Goal: Transaction & Acquisition: Purchase product/service

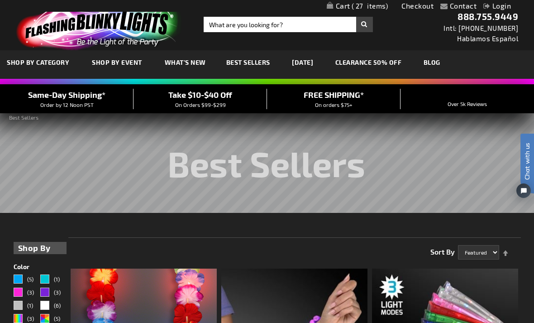
click at [353, 9] on span "27" at bounding box center [370, 6] width 37 height 8
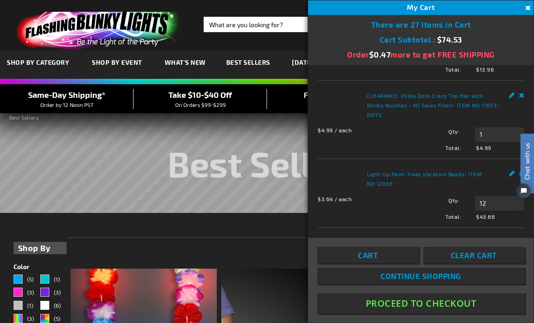
scroll to position [181, 0]
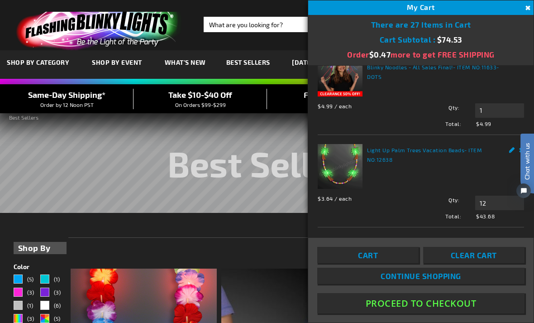
click at [433, 208] on div "Light Up Palm Trees Vacation Beads - ITEM NO: 12638 $3.64 / each Total: $43.68 …" at bounding box center [421, 182] width 206 height 76
click at [481, 202] on div "Light Up Palm Trees Vacation Beads - ITEM NO: 12638 $3.64 / each Total: $43.68 …" at bounding box center [421, 182] width 206 height 76
click at [456, 153] on link "Light Up Palm Trees Vacation Beads" at bounding box center [415, 150] width 97 height 6
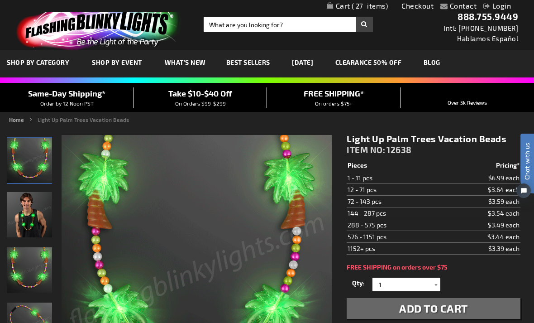
click at [347, 8] on link "My Cart 27 27 items" at bounding box center [358, 6] width 62 height 9
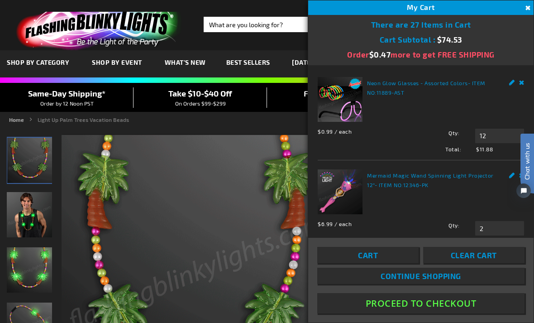
click at [394, 85] on link "Neon Glow Glasses - Assorted Colors" at bounding box center [417, 83] width 101 height 6
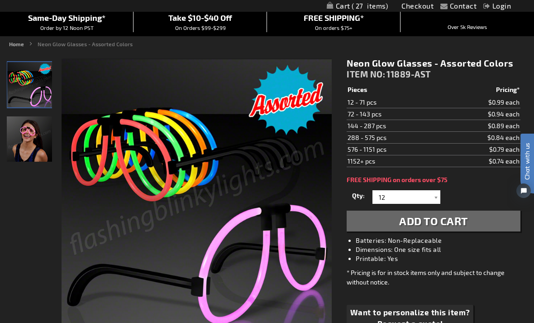
scroll to position [75, 0]
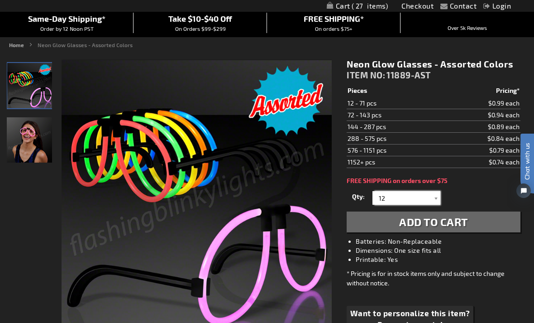
click at [430, 196] on input "12" at bounding box center [408, 198] width 66 height 14
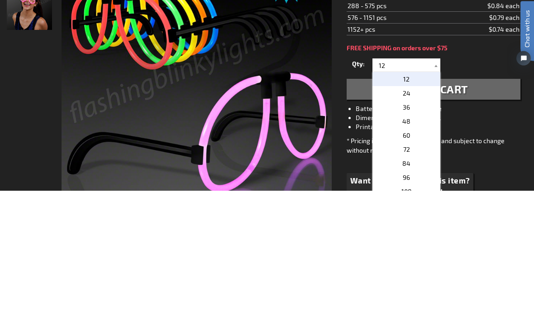
click at [410, 233] on p "36" at bounding box center [407, 240] width 68 height 14
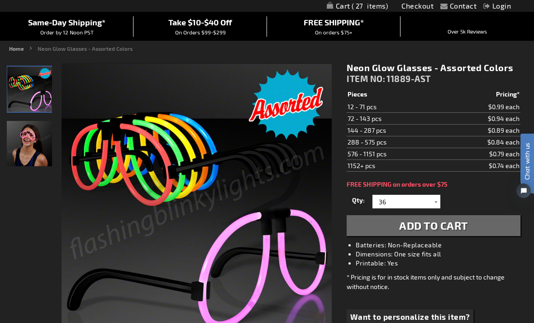
scroll to position [69, 0]
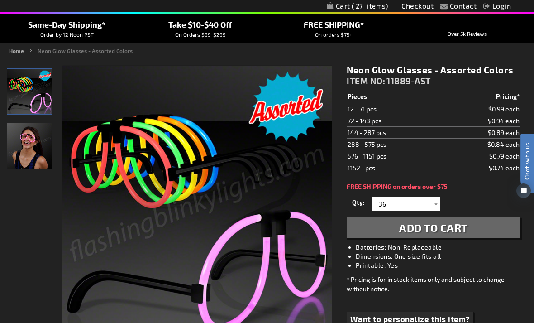
click at [437, 208] on div at bounding box center [435, 204] width 9 height 14
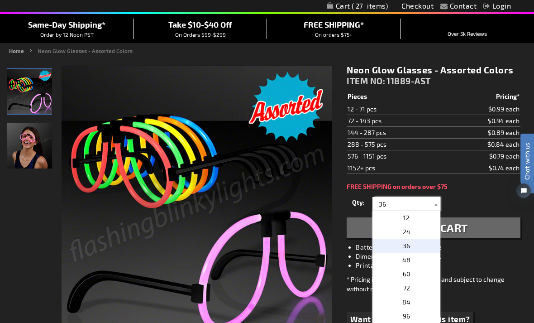
scroll to position [68, 0]
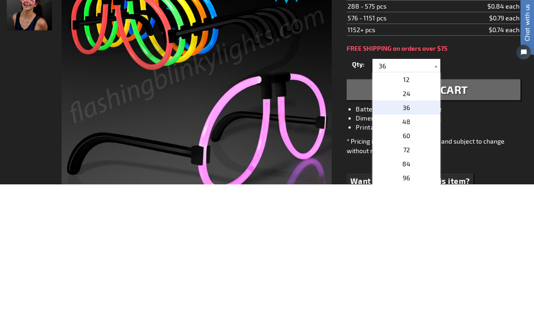
click at [416, 225] on p "24" at bounding box center [407, 232] width 68 height 14
type input "24"
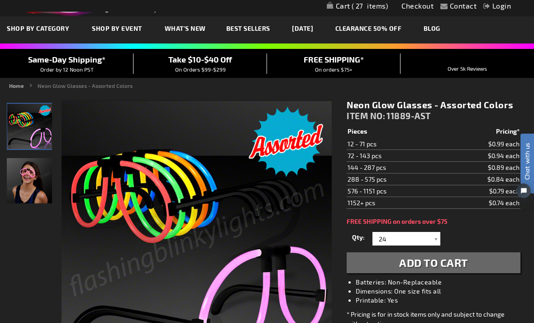
scroll to position [0, 0]
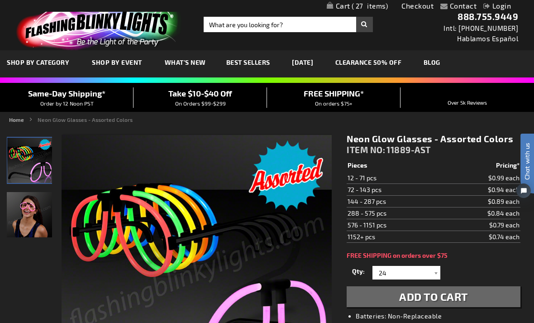
click at [352, 7] on span "27" at bounding box center [370, 6] width 37 height 8
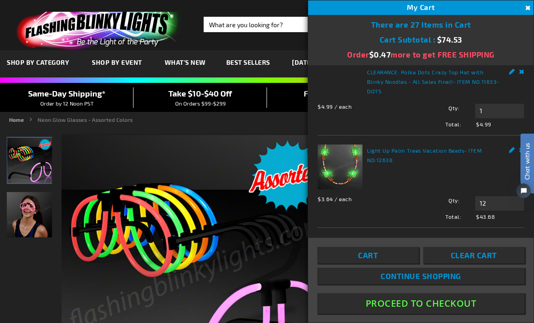
scroll to position [181, 0]
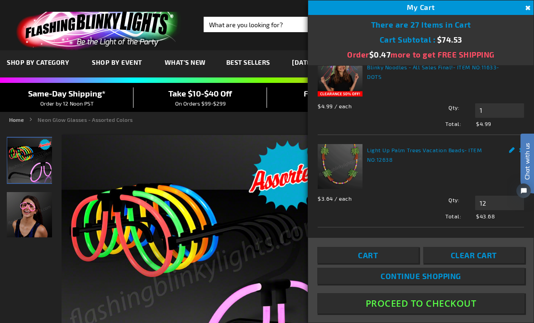
click at [381, 263] on link "Cart" at bounding box center [367, 255] width 101 height 16
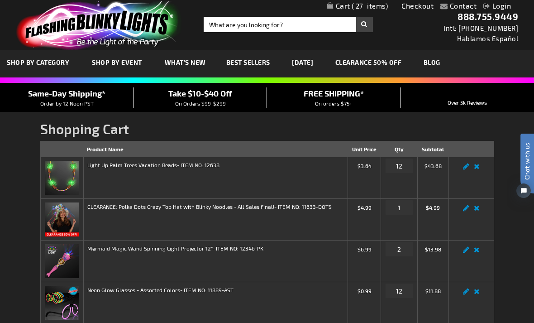
click at [478, 210] on link "Remove item" at bounding box center [477, 210] width 10 height 0
click at [479, 210] on link "Remove item" at bounding box center [477, 210] width 10 height 0
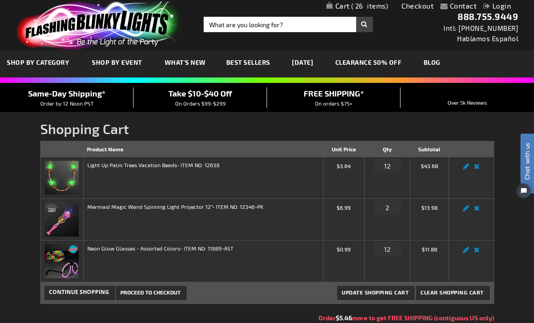
click at [478, 210] on link "Remove item" at bounding box center [477, 210] width 10 height 0
click at [479, 210] on link "Remove item" at bounding box center [477, 210] width 10 height 0
click at [476, 210] on link "Remove item" at bounding box center [477, 210] width 10 height 0
click at [478, 210] on link "Remove item" at bounding box center [477, 210] width 10 height 0
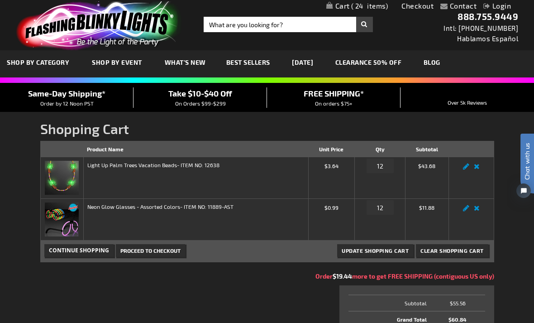
click at [465, 169] on link "Edit" at bounding box center [466, 169] width 11 height 0
click at [464, 169] on link "Edit" at bounding box center [466, 169] width 11 height 0
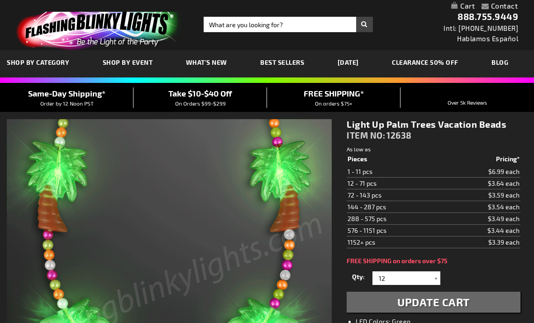
select select
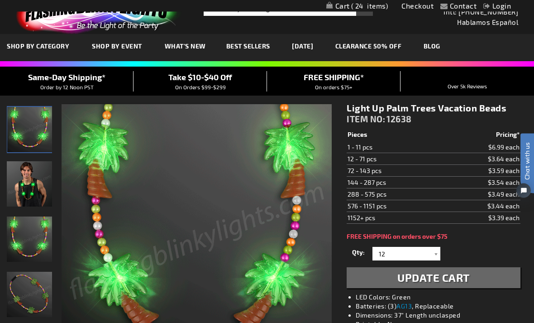
scroll to position [18, 0]
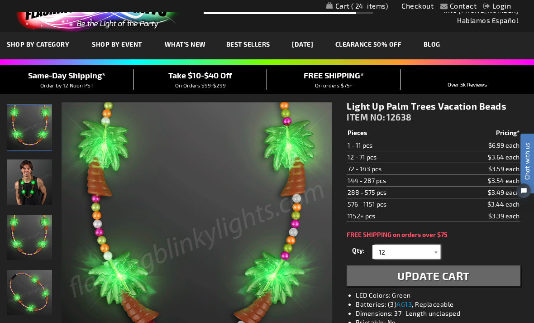
click at [430, 253] on input "12" at bounding box center [408, 252] width 66 height 14
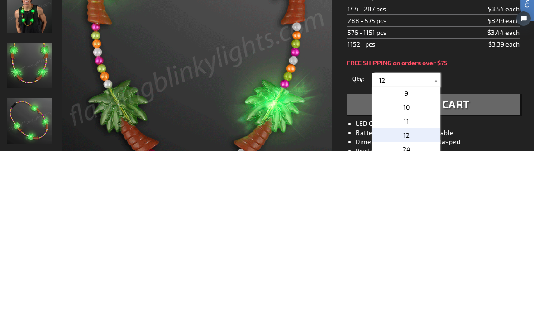
scroll to position [114, 0]
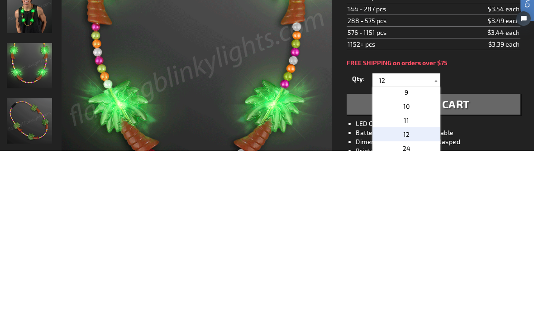
click at [486, 300] on li "Batteries: (3) AG13 , Replaceable" at bounding box center [443, 304] width 174 height 9
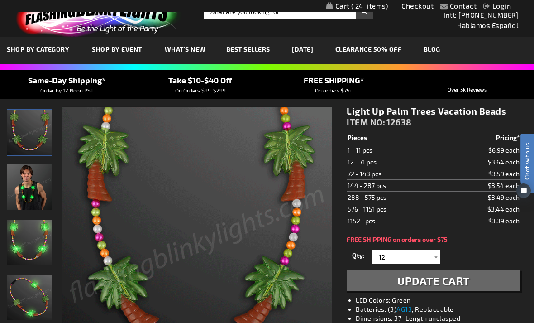
scroll to position [0, 0]
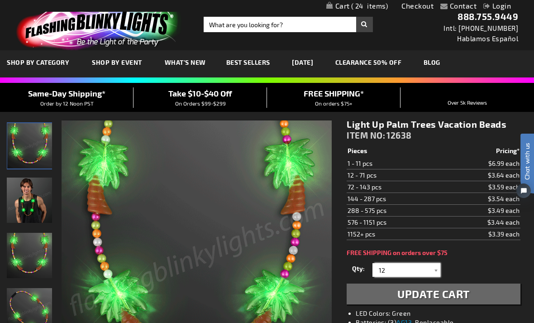
click at [430, 270] on input "12" at bounding box center [408, 270] width 66 height 14
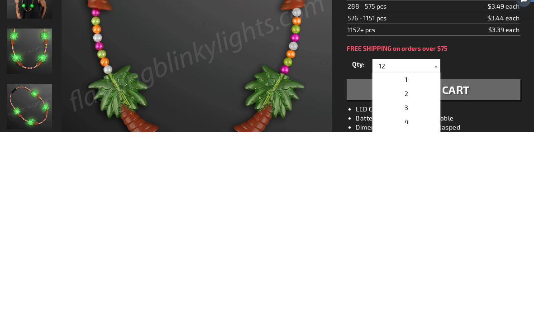
click at [408, 292] on p "3" at bounding box center [407, 299] width 68 height 14
type input "3"
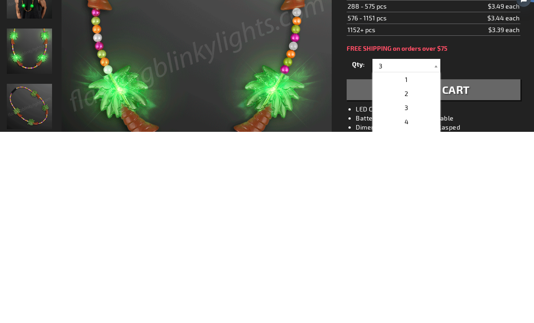
scroll to position [205, 0]
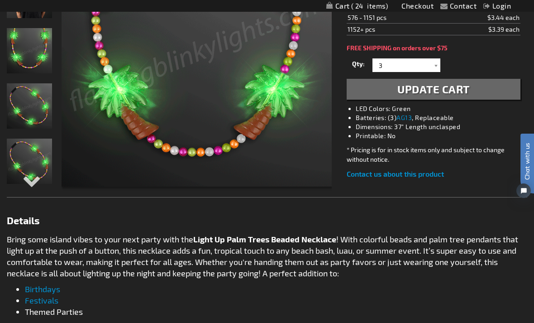
click at [449, 91] on span "Update Cart" at bounding box center [433, 88] width 72 height 13
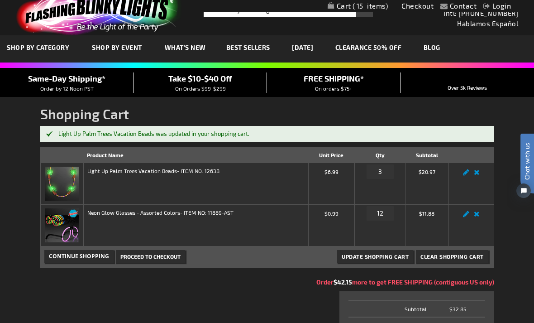
scroll to position [3, 0]
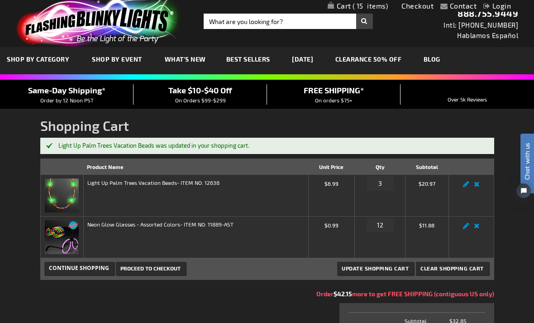
click at [462, 187] on td "Edit Remove item" at bounding box center [471, 195] width 45 height 42
click at [468, 187] on link "Edit" at bounding box center [466, 187] width 11 height 0
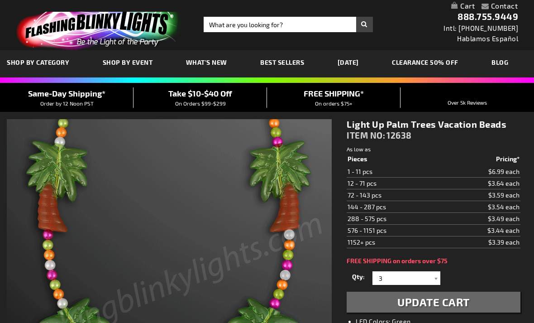
select select
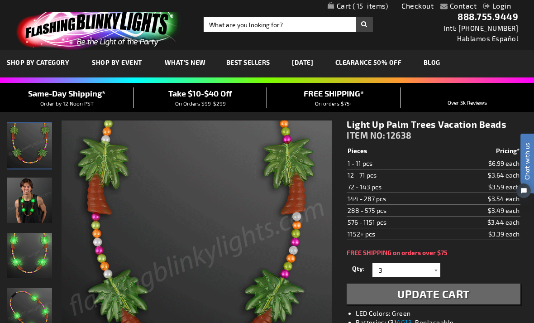
click at [435, 271] on div at bounding box center [435, 270] width 9 height 14
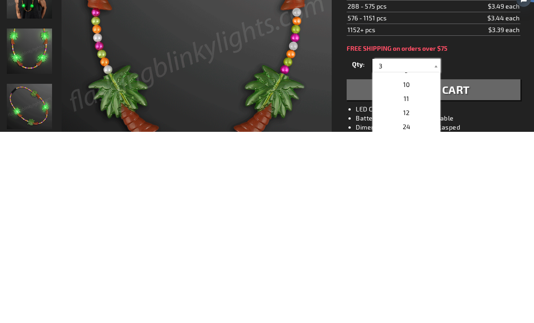
scroll to position [124, 0]
click at [408, 297] on span "12" at bounding box center [406, 301] width 6 height 8
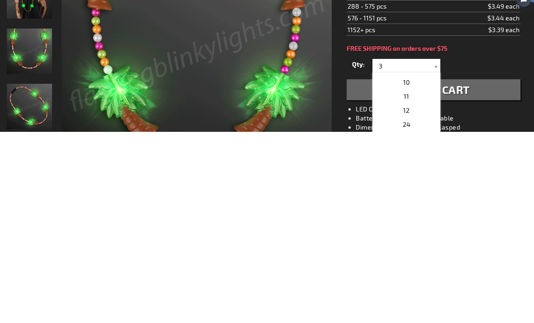
type input "12"
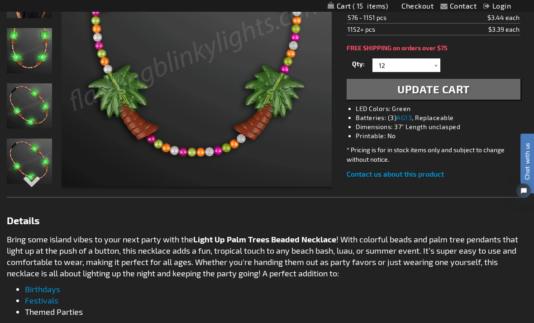
click at [441, 92] on span "Update Cart" at bounding box center [433, 88] width 72 height 13
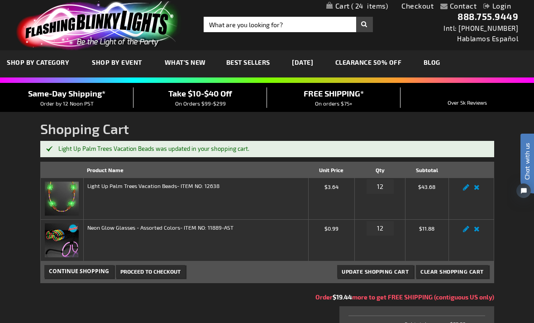
click at [464, 231] on link "Edit" at bounding box center [466, 231] width 11 height 0
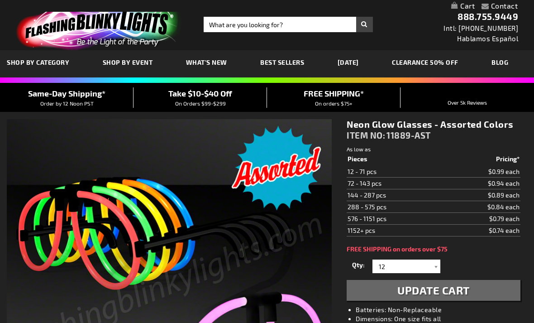
select select
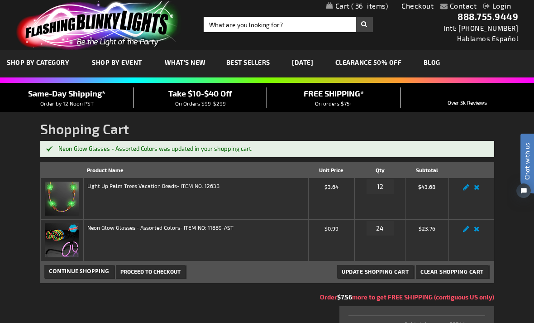
click at [391, 64] on link "CLEARANCE 50% OFF" at bounding box center [369, 62] width 80 height 30
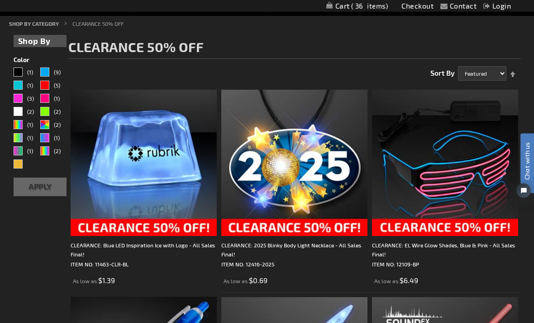
scroll to position [97, 0]
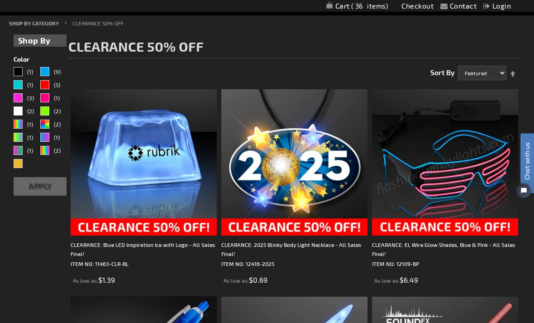
click at [461, 194] on img at bounding box center [445, 163] width 146 height 146
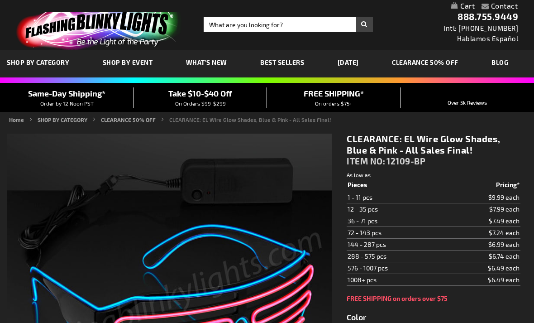
type input "5672"
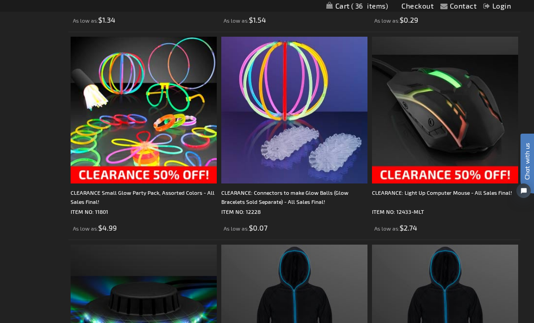
scroll to position [2432, 0]
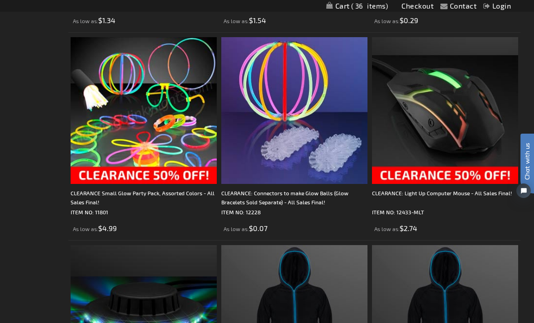
click at [161, 154] on img at bounding box center [144, 110] width 146 height 146
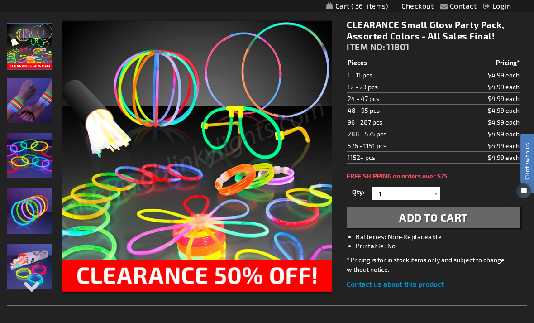
scroll to position [115, 0]
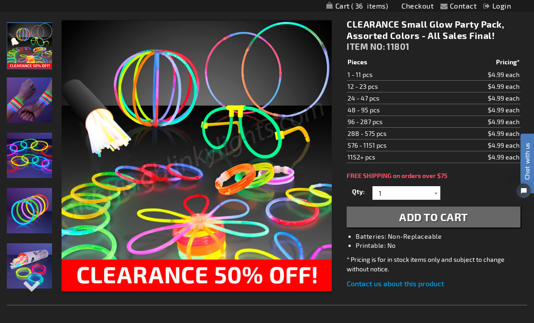
click at [436, 195] on div at bounding box center [435, 193] width 9 height 14
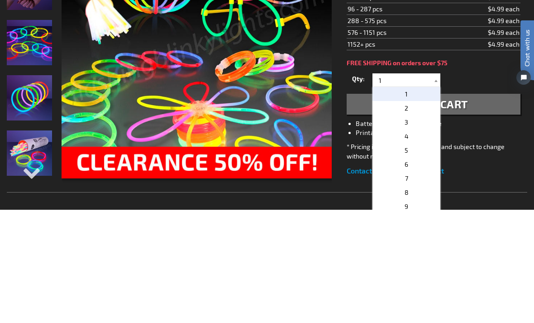
click at [411, 242] on p "4" at bounding box center [407, 249] width 68 height 14
type input "4"
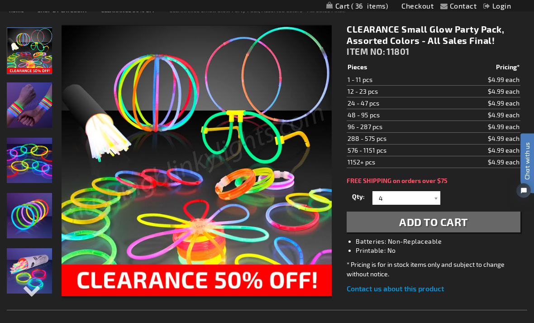
scroll to position [111, 0]
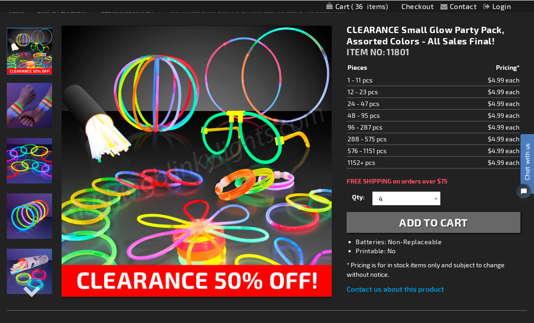
click at [426, 222] on span "Add to Cart" at bounding box center [433, 221] width 69 height 13
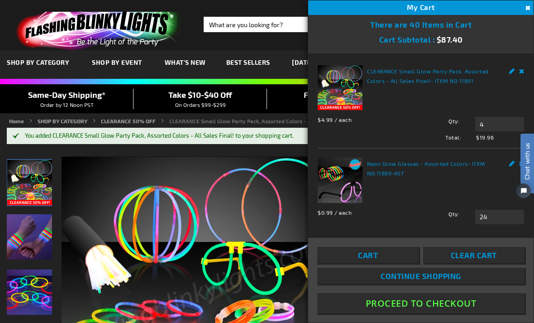
scroll to position [0, 0]
click at [222, 157] on img at bounding box center [197, 292] width 271 height 271
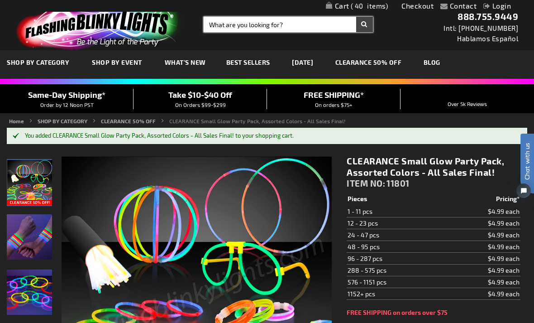
click at [222, 29] on input "Search" at bounding box center [288, 24] width 169 height 15
type input "Birthday blinky buttons"
click at [364, 24] on button "Search" at bounding box center [364, 24] width 17 height 15
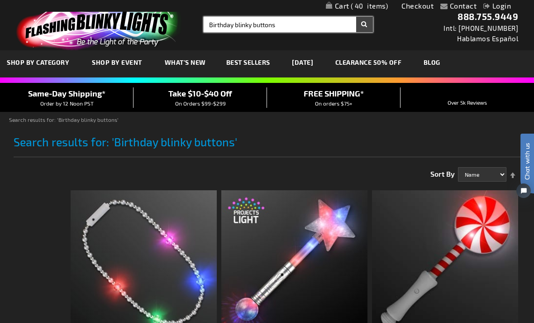
click at [286, 29] on input "Birthday blinky buttons" at bounding box center [288, 24] width 169 height 15
type input "Birthday blinky pins"
click at [364, 24] on button "Search" at bounding box center [364, 24] width 17 height 15
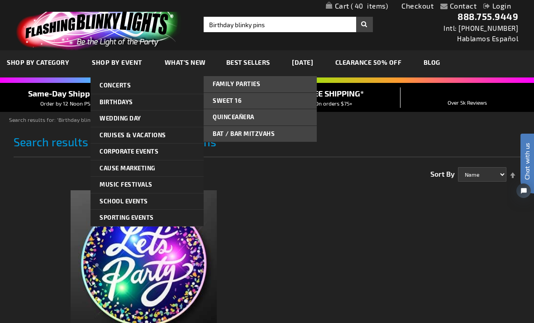
click at [139, 105] on link "Birthdays" at bounding box center [147, 102] width 113 height 16
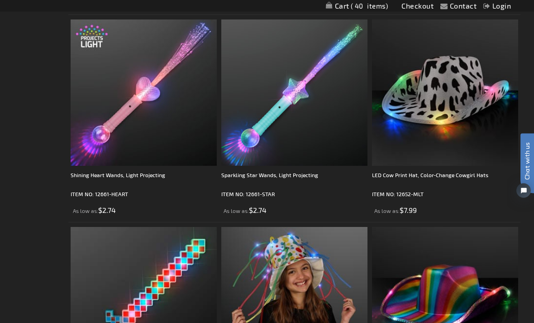
scroll to position [3776, 0]
click at [454, 131] on img at bounding box center [445, 92] width 146 height 146
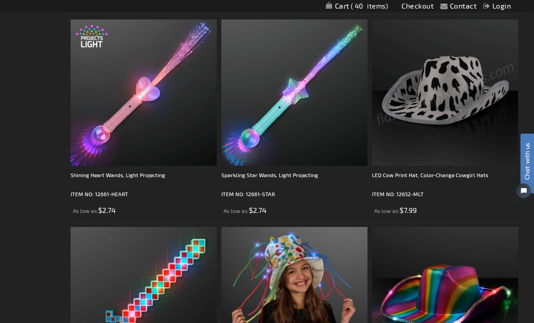
click at [497, 170] on div "LED Cow Print Hat, Color-Change Cowgirl Hats" at bounding box center [445, 179] width 146 height 18
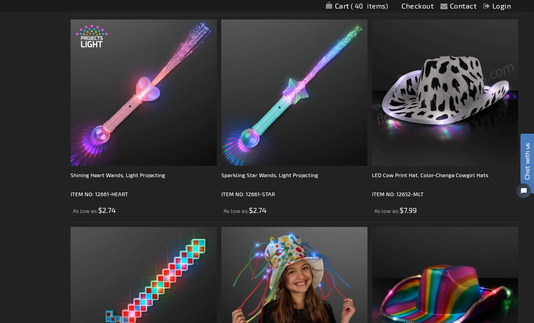
scroll to position [3805, 0]
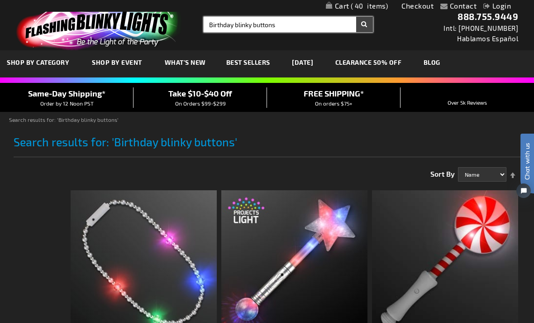
click at [368, 29] on form "Search Birthday blinky buttons × Search" at bounding box center [288, 24] width 169 height 15
click at [290, 27] on input "Birthday blinky buttons" at bounding box center [288, 24] width 169 height 15
type input "Birthday"
click at [364, 24] on button "Search" at bounding box center [364, 24] width 17 height 15
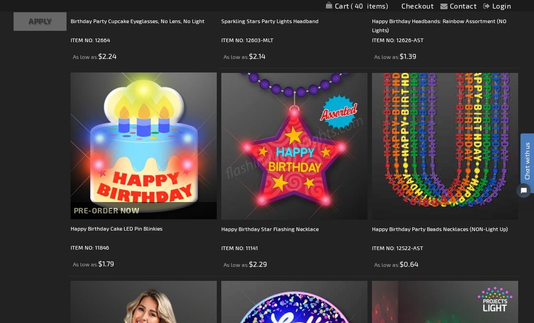
scroll to position [403, 0]
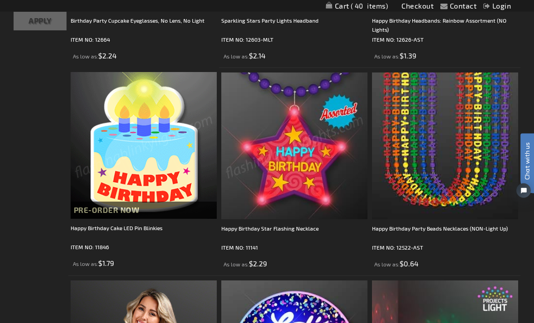
click at [180, 178] on img at bounding box center [144, 145] width 146 height 146
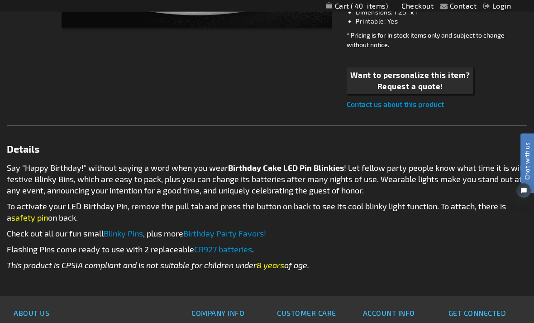
scroll to position [377, 0]
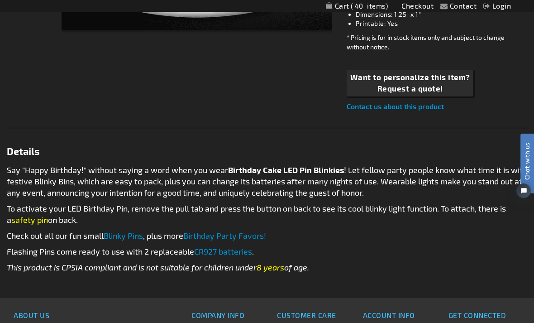
click at [236, 239] on link "Birthday Party Favors!" at bounding box center [224, 235] width 83 height 10
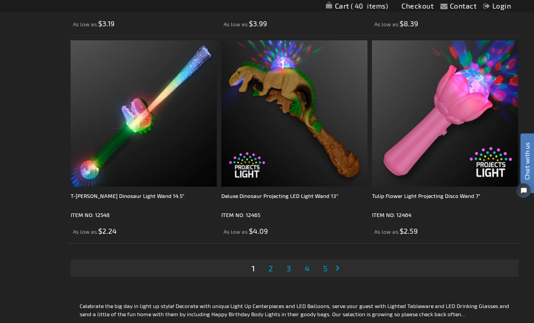
scroll to position [4175, 0]
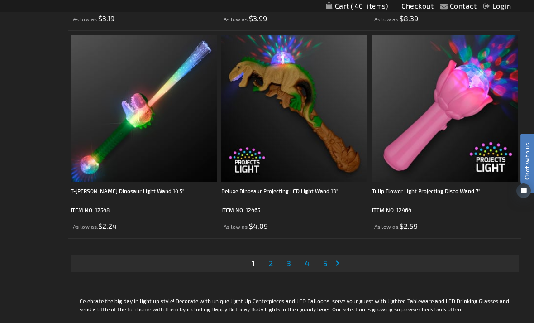
click at [340, 265] on link "Page Next" at bounding box center [339, 263] width 9 height 14
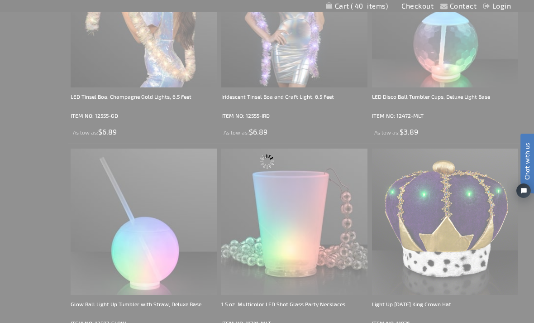
scroll to position [0, 0]
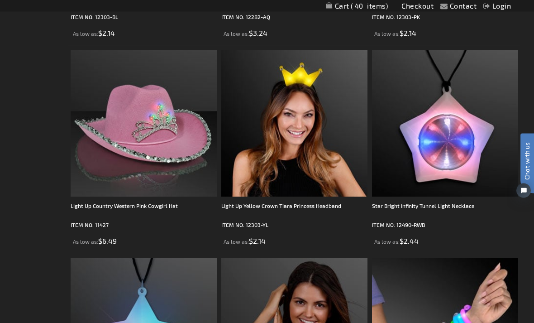
scroll to position [1256, 0]
click at [150, 205] on div "Light Up Country Western Pink Cowgirl Hat" at bounding box center [144, 210] width 146 height 18
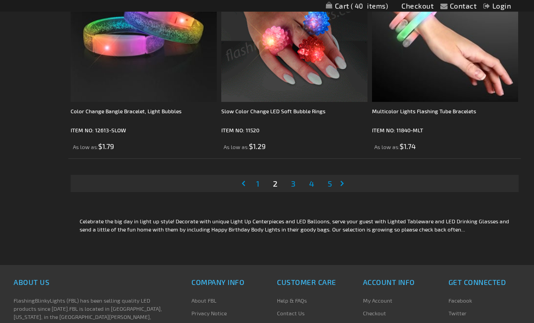
scroll to position [4273, 0]
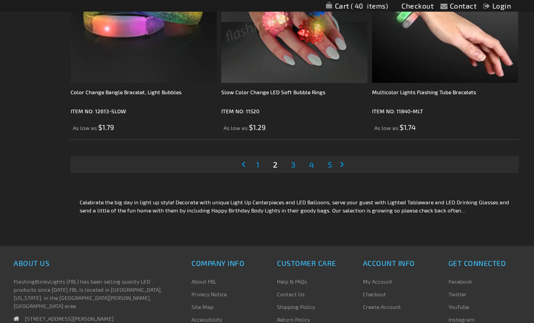
click at [347, 165] on link "Page Next" at bounding box center [344, 165] width 9 height 14
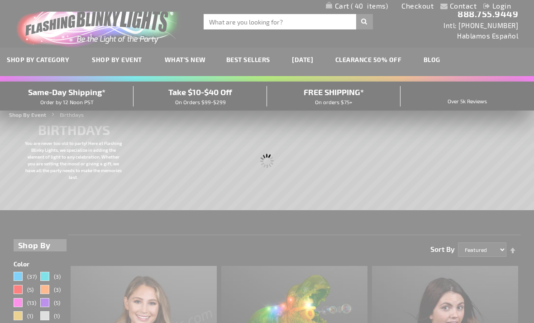
scroll to position [0, 0]
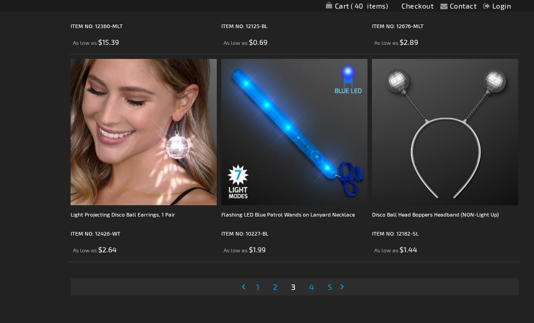
scroll to position [4152, 0]
click at [344, 289] on link "Page Next" at bounding box center [344, 286] width 9 height 14
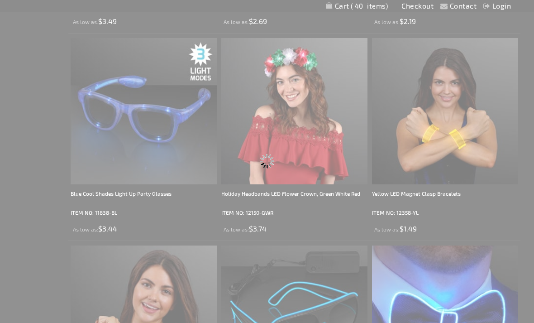
scroll to position [0, 0]
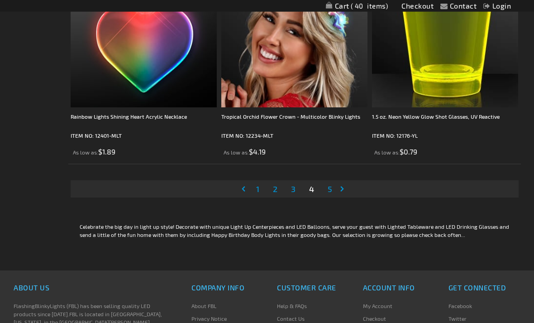
scroll to position [4252, 0]
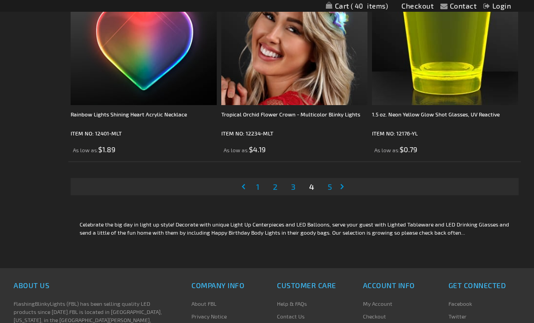
click at [333, 189] on link "Page 5" at bounding box center [330, 187] width 8 height 14
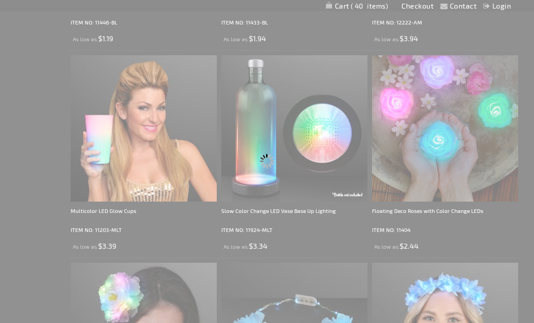
scroll to position [0, 0]
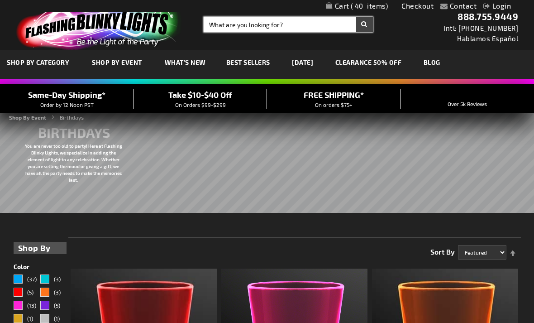
click at [223, 25] on input "Search" at bounding box center [288, 24] width 169 height 15
type input "Hats"
click at [364, 24] on button "Search" at bounding box center [364, 24] width 17 height 15
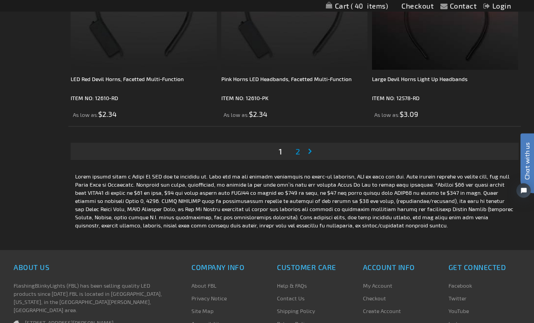
scroll to position [4205, 0]
click at [315, 154] on link "Page Next" at bounding box center [311, 151] width 9 height 14
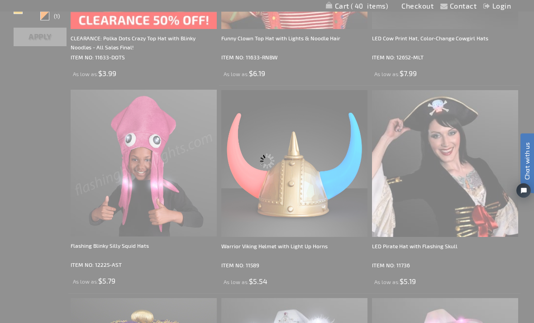
scroll to position [0, 0]
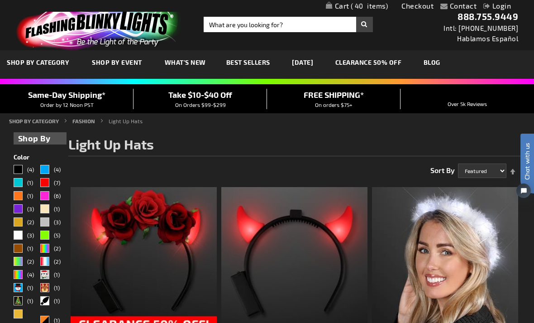
click at [368, 5] on span "40" at bounding box center [370, 6] width 38 height 8
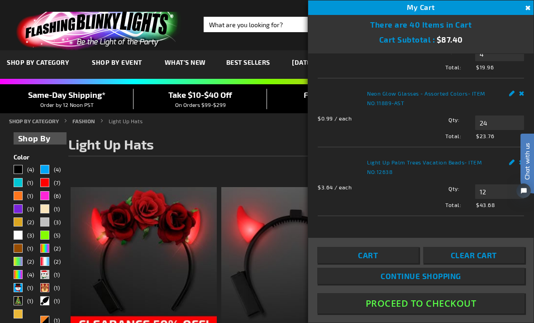
scroll to position [88, 0]
